Goal: Task Accomplishment & Management: Manage account settings

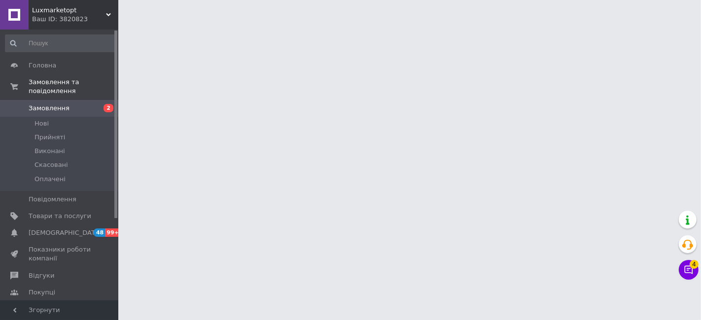
click at [84, 104] on span "Замовлення" at bounding box center [60, 108] width 63 height 9
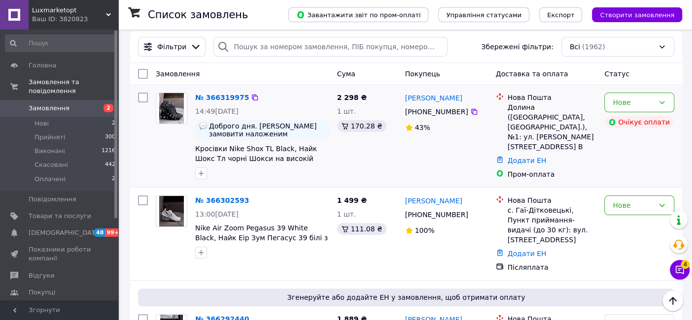
scroll to position [55, 0]
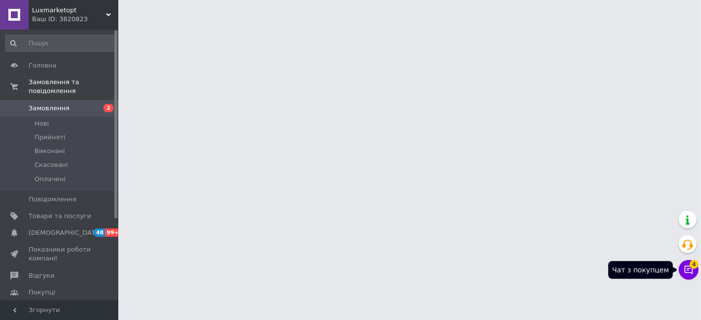
click at [684, 272] on icon at bounding box center [688, 270] width 10 height 10
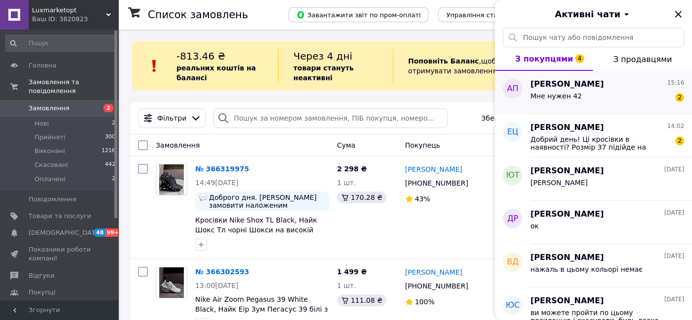
click at [595, 102] on div "Мне нужен 42 2" at bounding box center [607, 98] width 154 height 16
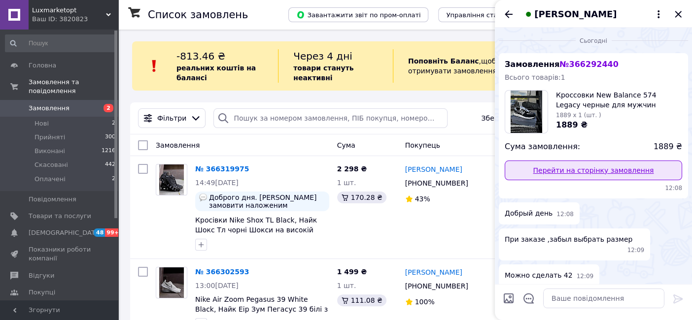
click at [559, 172] on link "Перейти на сторінку замовлення" at bounding box center [593, 171] width 177 height 20
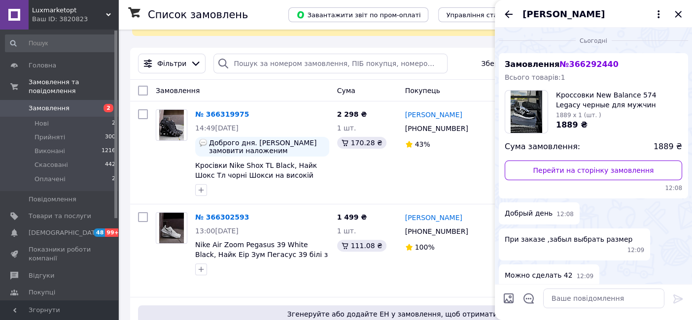
scroll to position [55, 0]
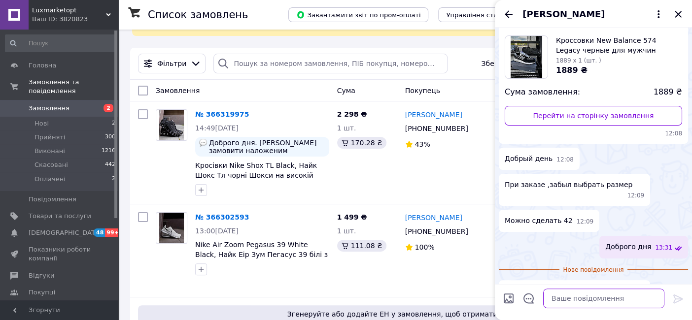
click at [572, 305] on textarea at bounding box center [603, 299] width 121 height 20
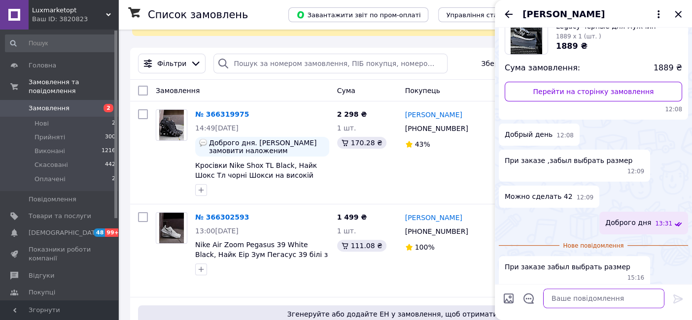
scroll to position [92, 0]
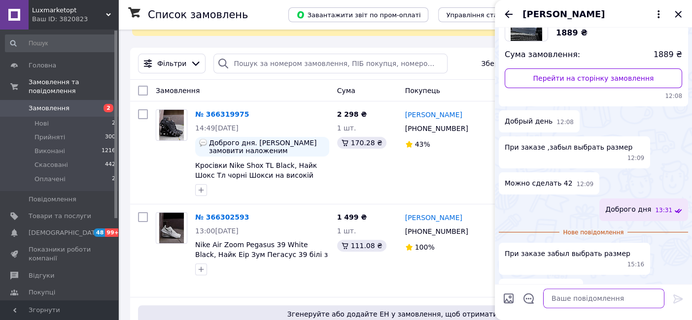
click at [584, 297] on textarea at bounding box center [603, 299] width 121 height 20
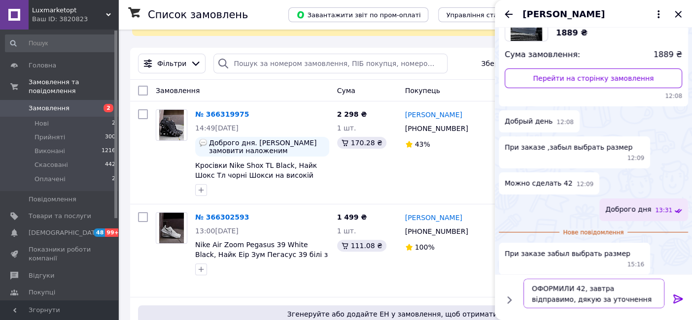
type textarea "ОФОРМИЛИ 42, завтра відправимо, дякую за уточнення"
click at [676, 296] on icon at bounding box center [677, 299] width 9 height 9
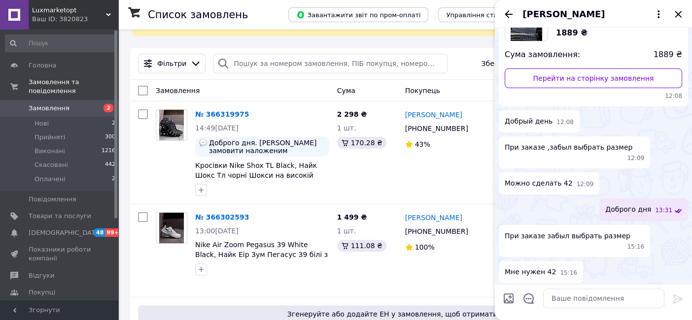
scroll to position [121, 0]
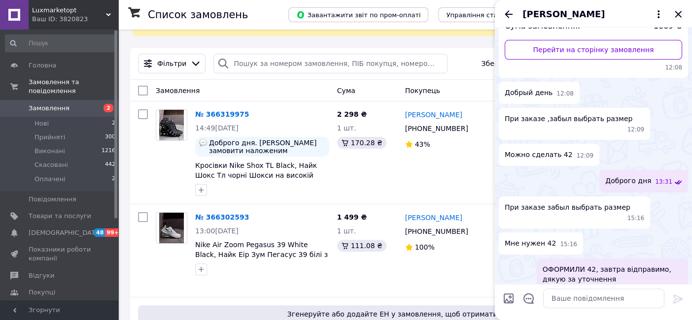
click at [676, 15] on icon "Закрити" at bounding box center [678, 14] width 6 height 6
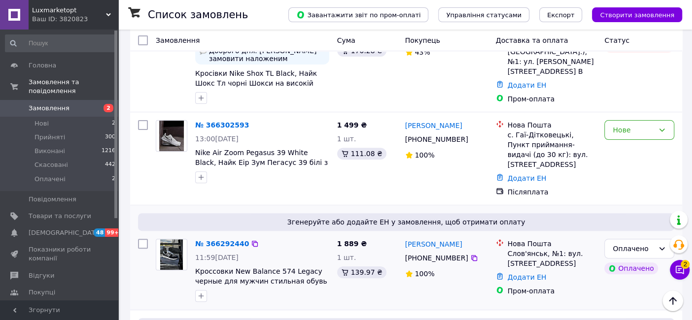
scroll to position [164, 0]
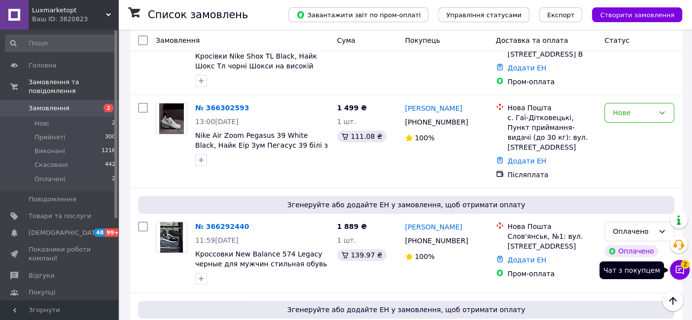
click at [682, 276] on button "Чат з покупцем 2" at bounding box center [680, 270] width 20 height 20
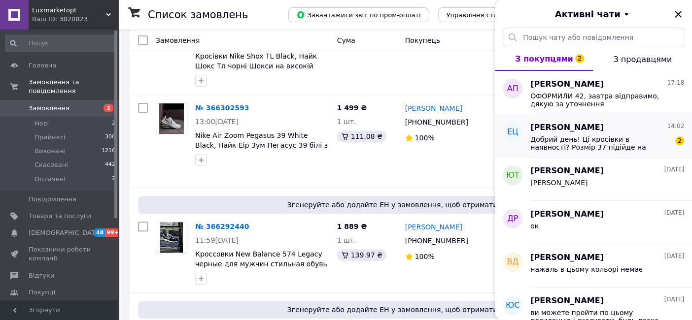
click at [601, 139] on span "Добрий день! Ці кросівки в наявності? Розмір 37 підійде на устілку 23,5?" at bounding box center [600, 144] width 140 height 16
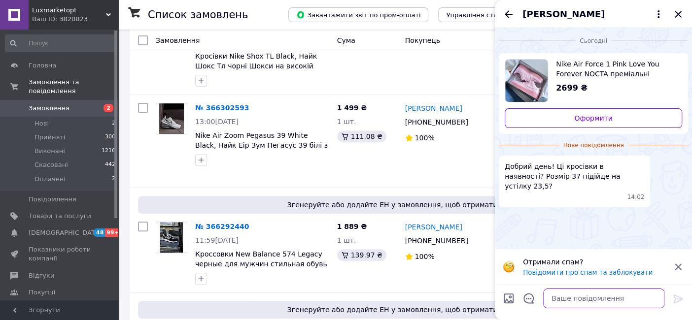
click at [589, 297] on textarea at bounding box center [603, 299] width 121 height 20
type textarea "доброго вечора, так"
click at [677, 298] on icon at bounding box center [678, 299] width 12 height 12
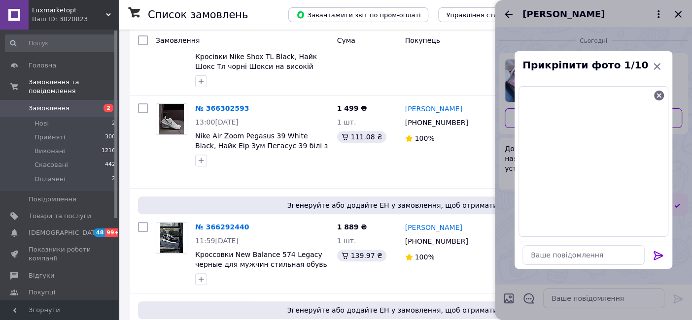
click at [658, 252] on icon at bounding box center [657, 255] width 9 height 9
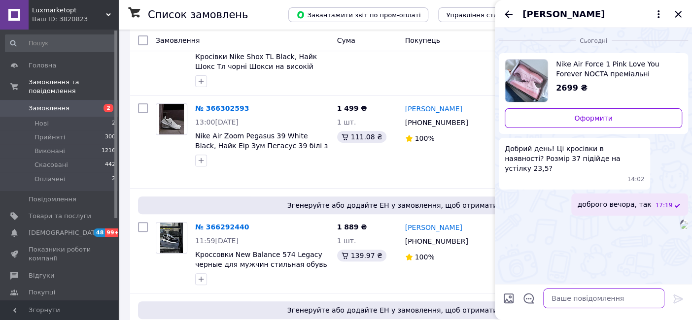
click at [638, 302] on textarea at bounding box center [603, 299] width 121 height 20
type textarea "будь ласка розмірна сітка"
click at [673, 301] on icon at bounding box center [678, 299] width 12 height 12
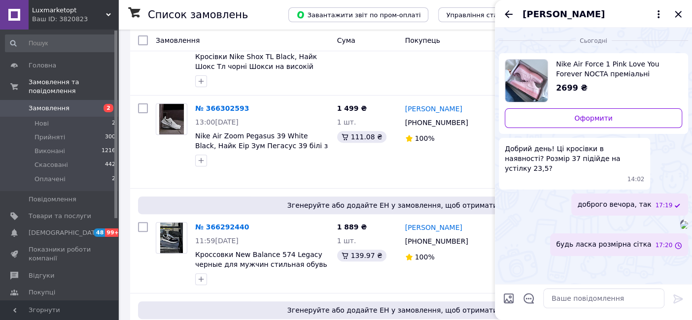
scroll to position [50, 0]
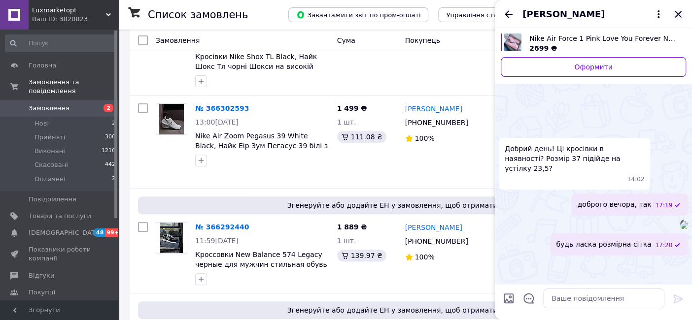
click at [680, 17] on icon "Закрити" at bounding box center [678, 14] width 6 height 6
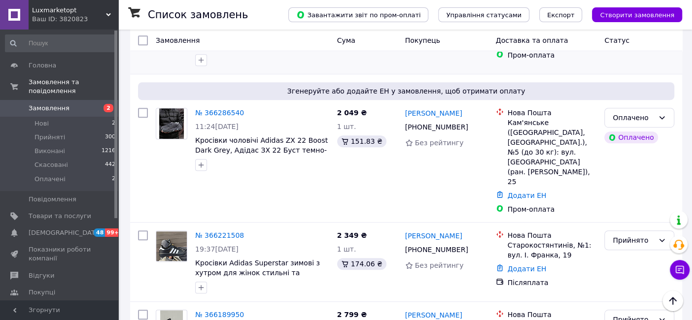
scroll to position [438, 0]
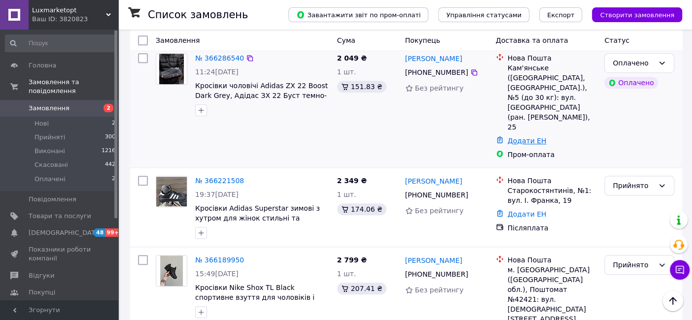
click at [525, 137] on link "Додати ЕН" at bounding box center [527, 141] width 39 height 8
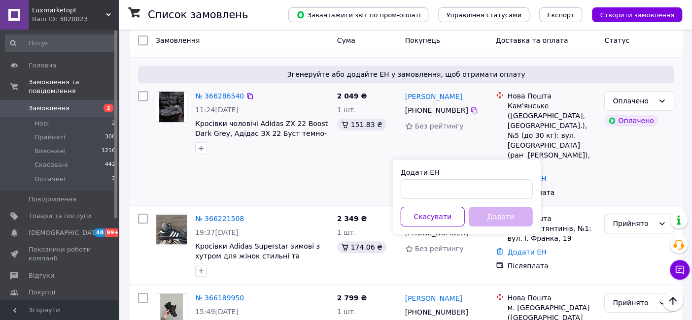
scroll to position [383, 0]
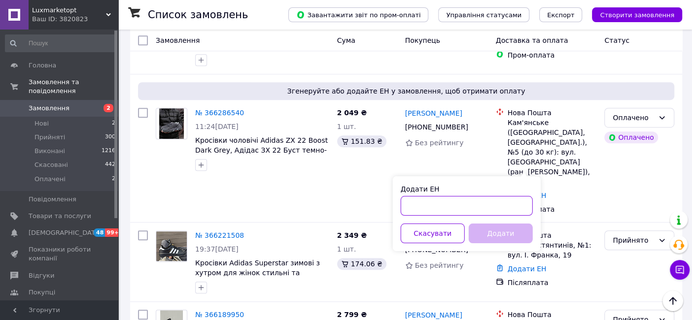
paste input "20451269117521"
type input "20451269117521"
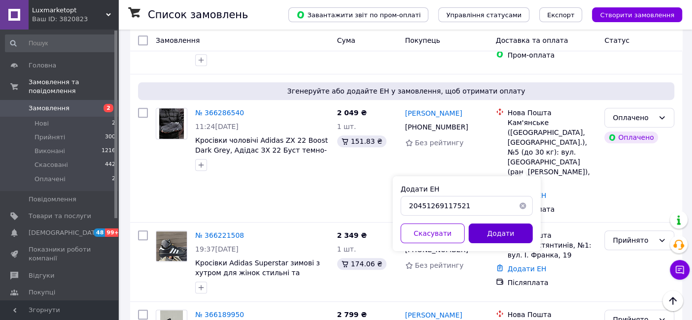
click at [487, 239] on button "Додати" at bounding box center [501, 234] width 64 height 20
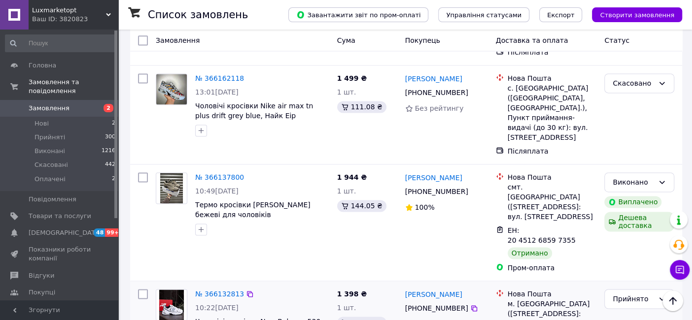
scroll to position [860, 0]
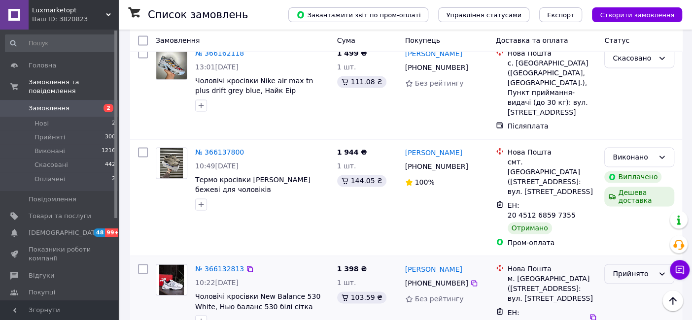
click at [653, 269] on div "Прийнято" at bounding box center [633, 274] width 41 height 11
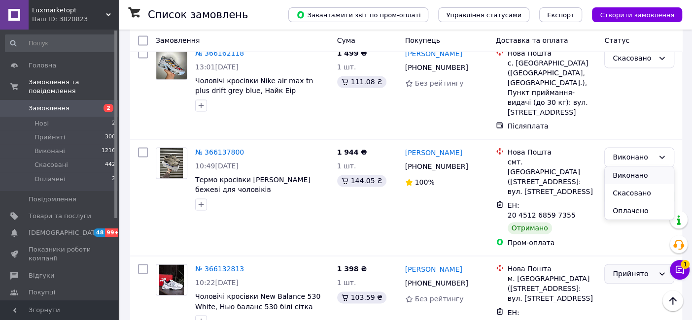
click at [630, 174] on li "Виконано" at bounding box center [639, 176] width 69 height 18
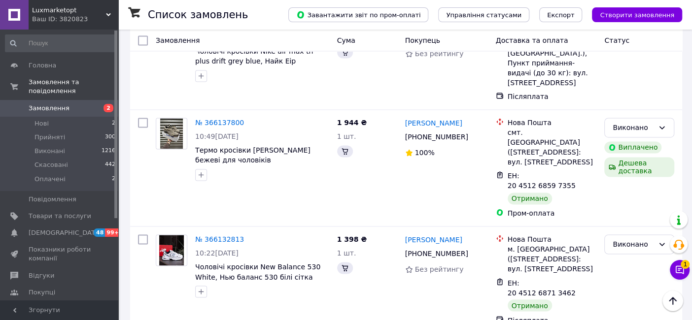
scroll to position [915, 0]
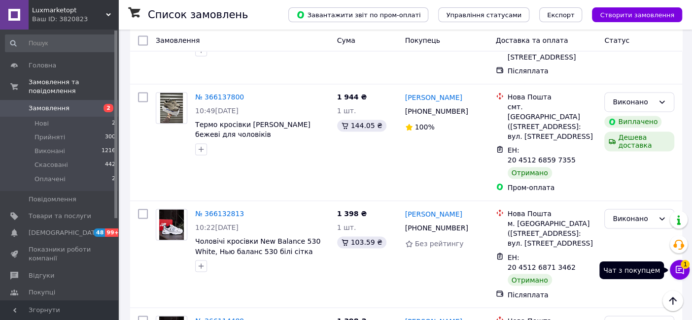
click at [681, 262] on span "1" at bounding box center [685, 264] width 9 height 9
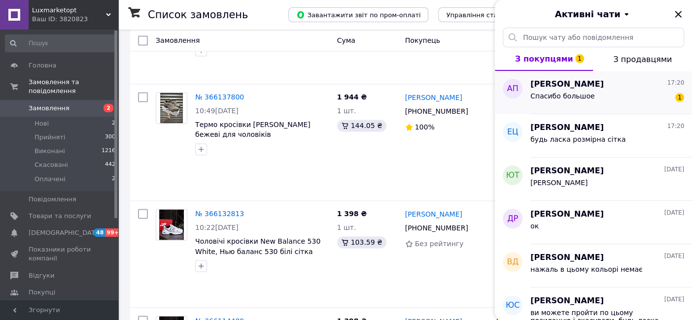
click at [586, 92] on span "Спасибо большое" at bounding box center [562, 96] width 64 height 8
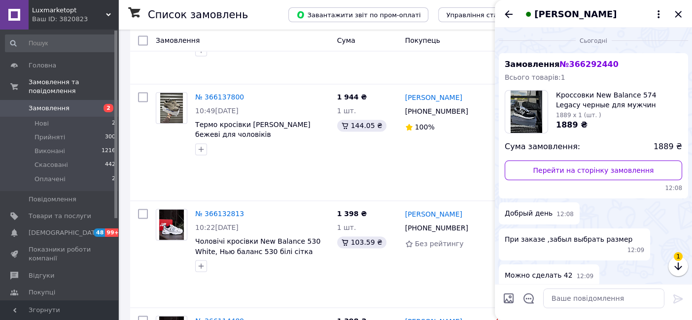
scroll to position [165, 0]
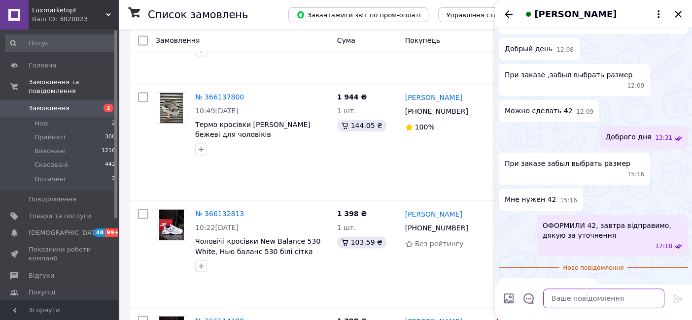
click at [577, 300] on textarea at bounding box center [603, 299] width 121 height 20
type textarea "будь ласка)"
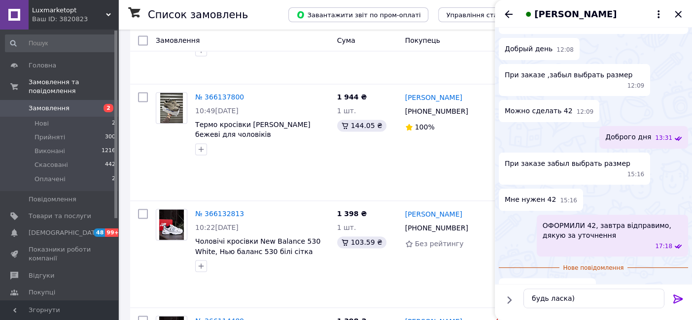
click at [677, 300] on icon at bounding box center [678, 299] width 12 height 12
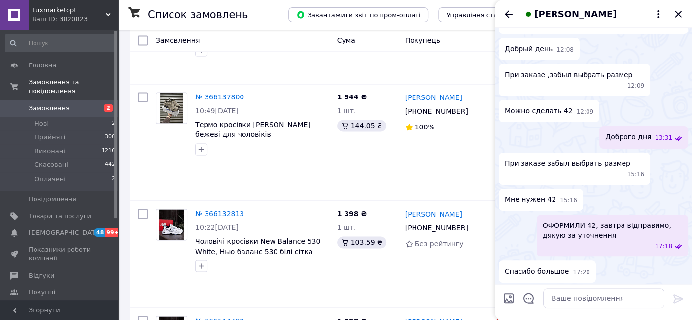
scroll to position [173, 0]
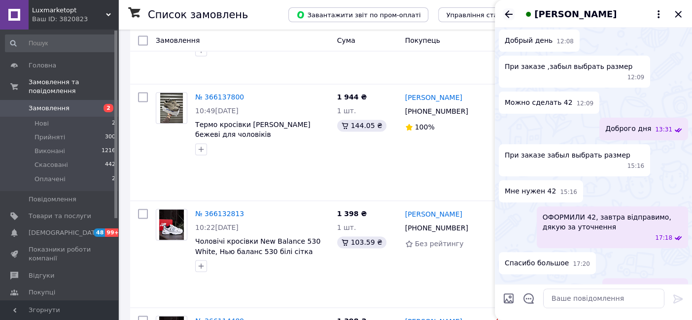
click at [511, 19] on icon "Назад" at bounding box center [509, 14] width 12 height 12
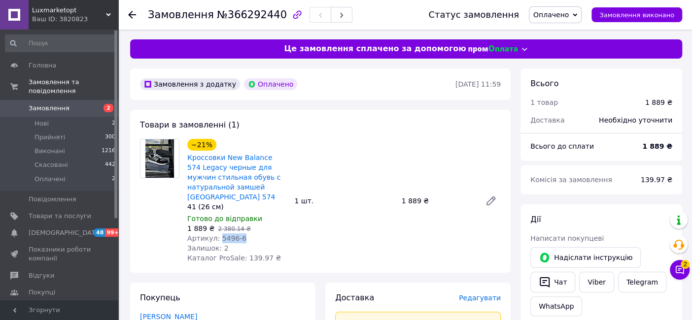
drag, startPoint x: 241, startPoint y: 231, endPoint x: 216, endPoint y: 229, distance: 25.7
click at [216, 234] on div "Артикул: 5496-6" at bounding box center [236, 239] width 99 height 10
copy span "5496-6"
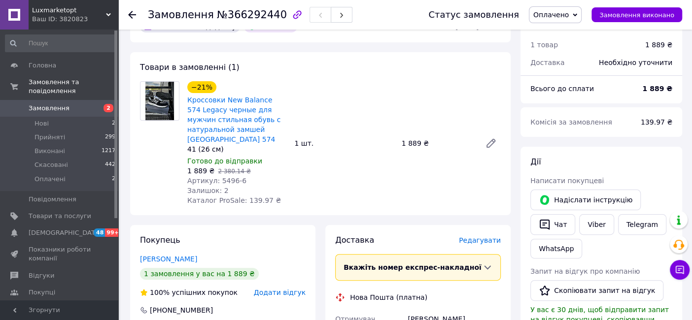
scroll to position [55, 0]
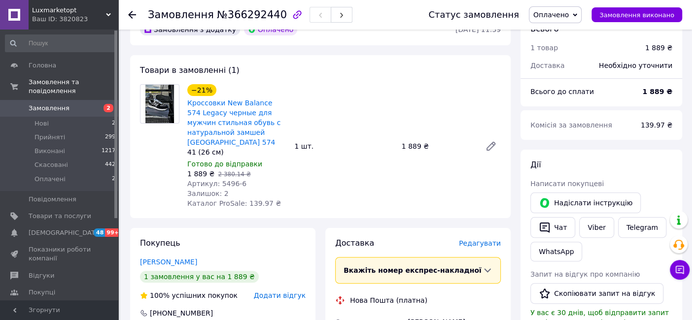
click at [130, 15] on use at bounding box center [132, 15] width 8 height 8
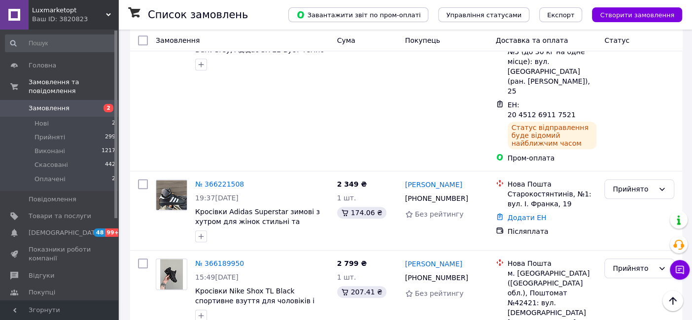
scroll to position [501, 0]
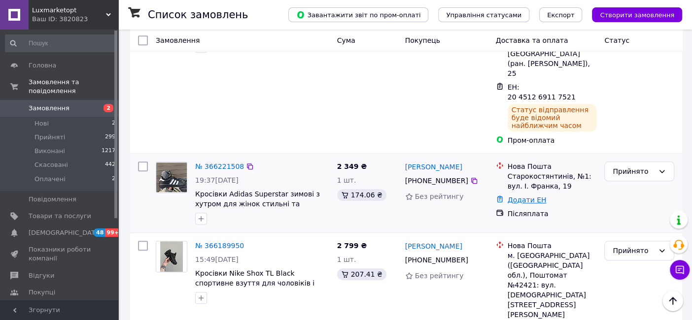
click at [525, 196] on link "Додати ЕН" at bounding box center [527, 200] width 39 height 8
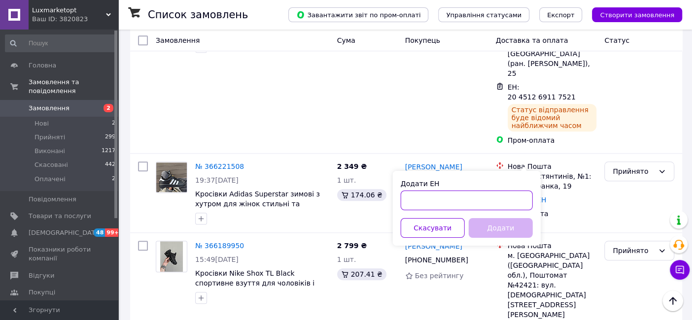
paste input "20451269131510"
type input "20451269131510"
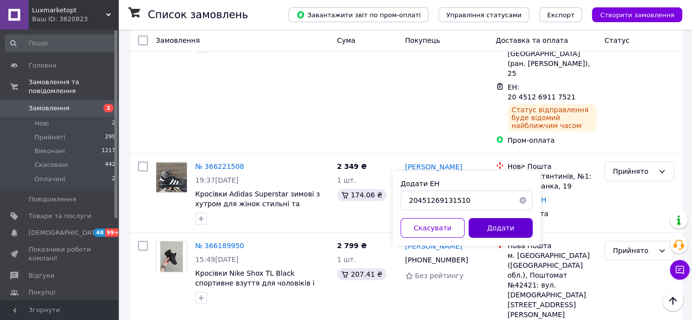
click at [495, 224] on button "Додати" at bounding box center [501, 228] width 64 height 20
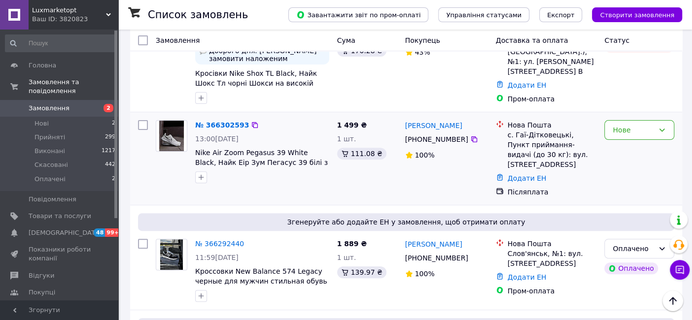
scroll to position [164, 0]
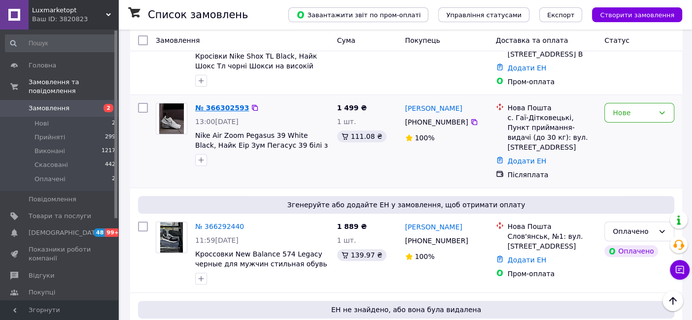
click at [225, 106] on link "№ 366302593" at bounding box center [222, 108] width 54 height 8
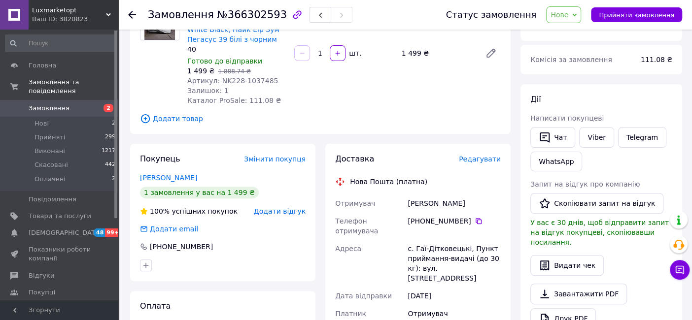
scroll to position [55, 0]
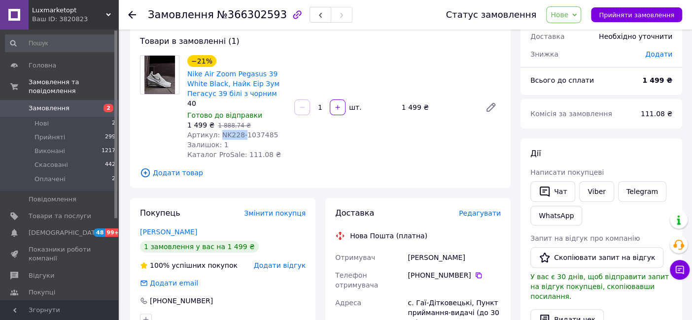
drag, startPoint x: 238, startPoint y: 134, endPoint x: 215, endPoint y: 131, distance: 22.9
click at [215, 131] on span "Артикул: NK228-1037485" at bounding box center [232, 135] width 91 height 8
copy span "NK228-"
click at [581, 11] on span "Нове" at bounding box center [563, 14] width 35 height 17
click at [587, 35] on li "Прийнято" at bounding box center [568, 34] width 45 height 15
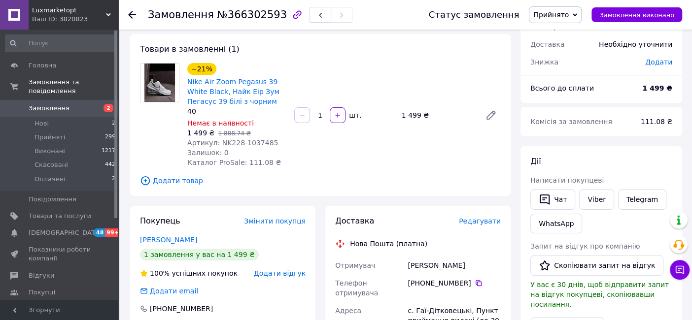
scroll to position [109, 0]
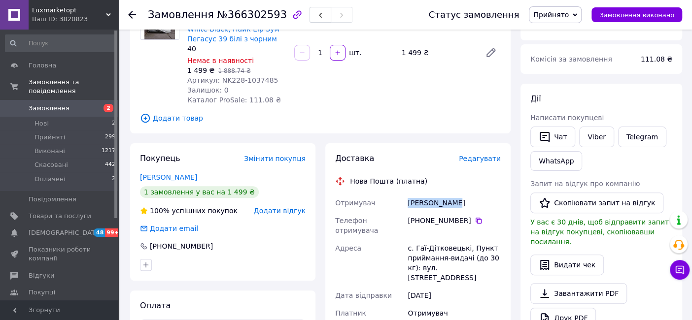
drag, startPoint x: 453, startPoint y: 200, endPoint x: 404, endPoint y: 196, distance: 49.4
click at [404, 196] on div "Отримувач Швайка Павло Телефон отримувача +380 93 449 02 32   Адреса с. Гаї-Діт…" at bounding box center [418, 303] width 170 height 219
copy div "Отримувач Швайка Павло"
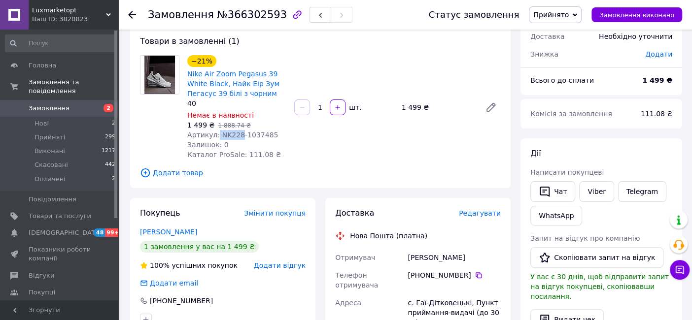
drag, startPoint x: 236, startPoint y: 134, endPoint x: 215, endPoint y: 135, distance: 20.7
click at [215, 135] on span "Артикул: NK228-1037485" at bounding box center [232, 135] width 91 height 8
click at [226, 136] on span "Артикул: NK228-1037485" at bounding box center [232, 135] width 91 height 8
drag, startPoint x: 235, startPoint y: 135, endPoint x: 217, endPoint y: 134, distance: 17.8
click at [217, 134] on span "Артикул: NK228-1037485" at bounding box center [232, 135] width 91 height 8
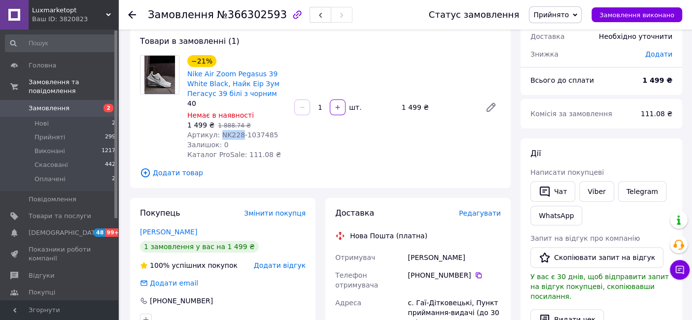
drag, startPoint x: 238, startPoint y: 136, endPoint x: 217, endPoint y: 135, distance: 20.7
click at [217, 135] on span "Артикул: NK228-1037485" at bounding box center [232, 135] width 91 height 8
copy span "NK228"
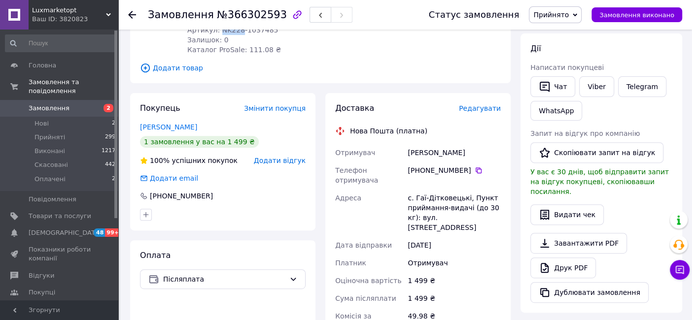
scroll to position [164, 0]
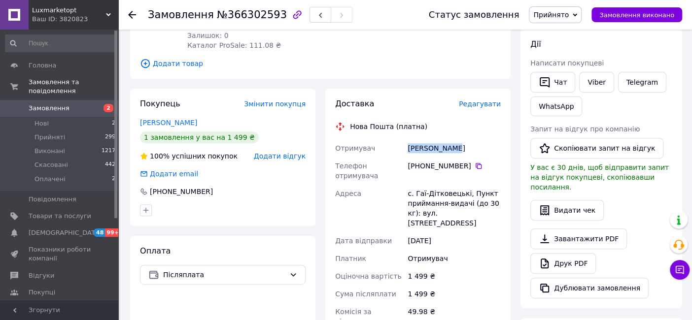
drag, startPoint x: 464, startPoint y: 148, endPoint x: 409, endPoint y: 147, distance: 54.7
click at [401, 147] on div "Отримувач Швайка Павло Телефон отримувача +380 93 449 02 32   Адреса с. Гаї-Діт…" at bounding box center [418, 248] width 170 height 219
copy div "Отримувач Швайка Павло"
drag, startPoint x: 473, startPoint y: 165, endPoint x: 464, endPoint y: 154, distance: 13.7
click at [475, 165] on icon at bounding box center [479, 166] width 8 height 8
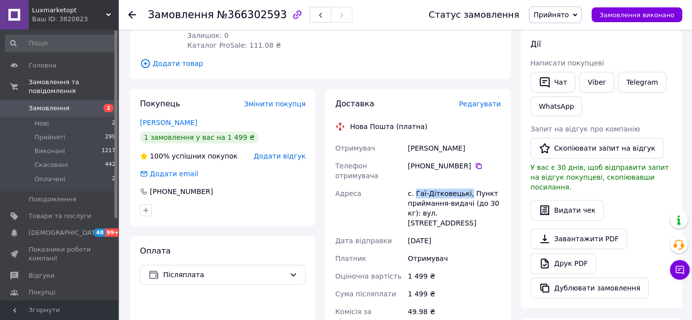
drag, startPoint x: 463, startPoint y: 181, endPoint x: 414, endPoint y: 183, distance: 48.8
click at [414, 185] on div "с. Гаї-Дітковецькі, Пункт приймання-видачі (до 30 кг): вул. [STREET_ADDRESS]" at bounding box center [454, 208] width 97 height 47
copy div "Гаї-Дітковецькі,"
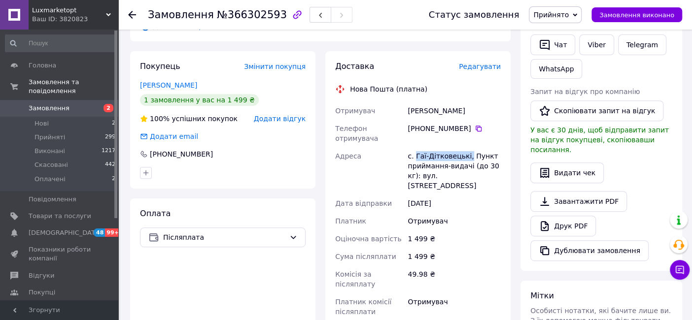
scroll to position [219, 0]
